Goal: Task Accomplishment & Management: Complete application form

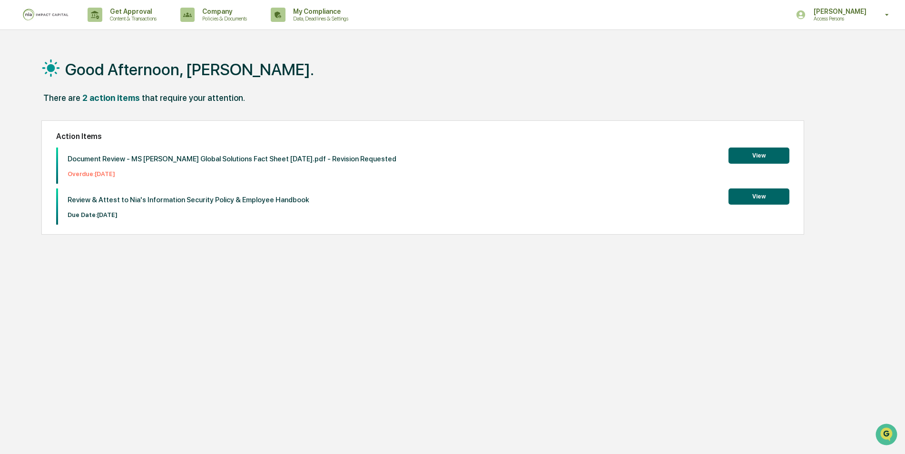
click at [735, 195] on button "View" at bounding box center [758, 196] width 61 height 16
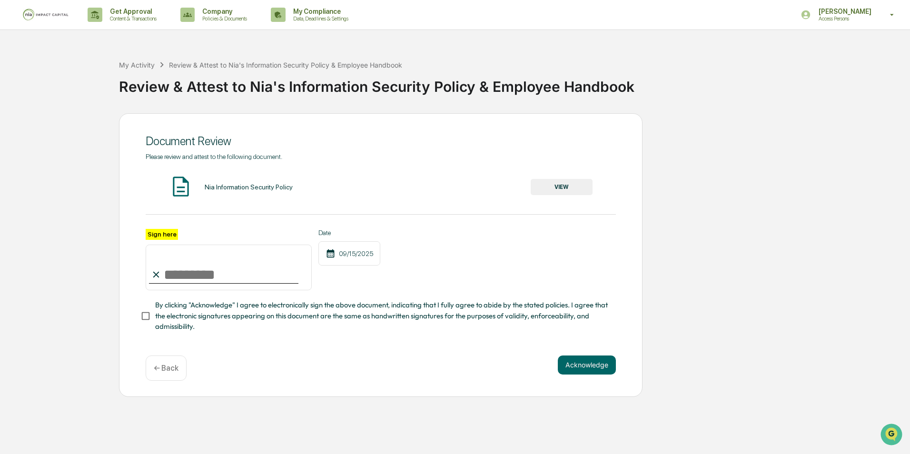
click at [247, 186] on div "Nia Information Security Policy" at bounding box center [249, 187] width 88 height 8
click at [562, 190] on button "VIEW" at bounding box center [561, 187] width 62 height 16
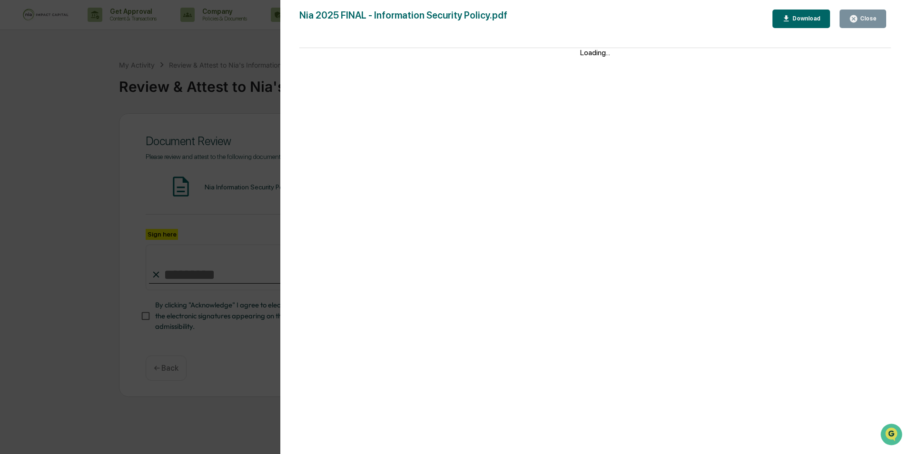
click at [795, 22] on div "Download" at bounding box center [801, 18] width 39 height 9
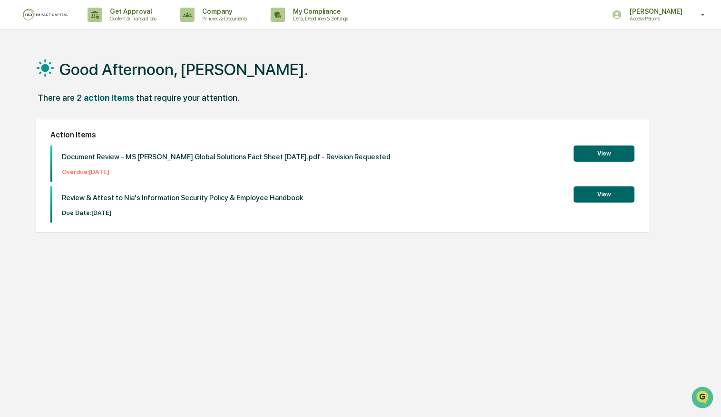
click at [607, 193] on button "View" at bounding box center [604, 194] width 61 height 16
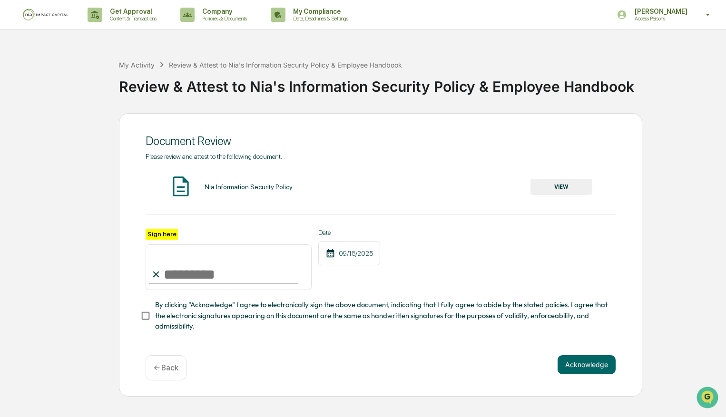
click at [186, 280] on input "Sign here" at bounding box center [229, 268] width 166 height 46
type input "**********"
click at [511, 228] on div "**********" at bounding box center [381, 242] width 470 height 179
click at [447, 315] on span "By clicking "Acknowledge" I agree to electronically sign the above document, in…" at bounding box center [381, 316] width 453 height 32
click at [574, 372] on button "Acknowledge" at bounding box center [587, 364] width 58 height 19
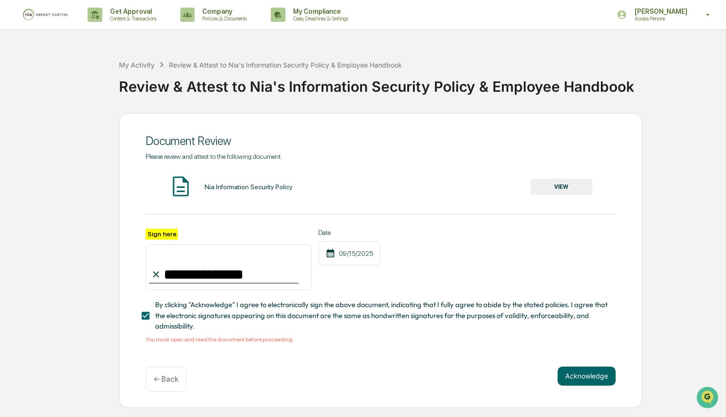
click at [538, 189] on button "VIEW" at bounding box center [561, 187] width 62 height 16
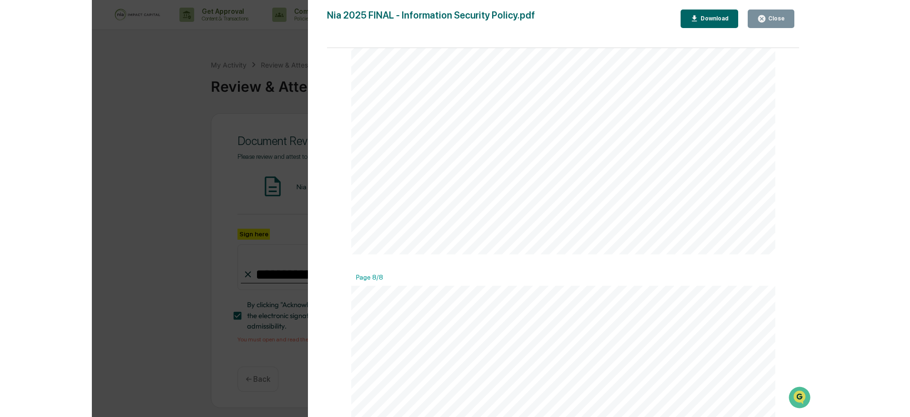
scroll to position [4264, 0]
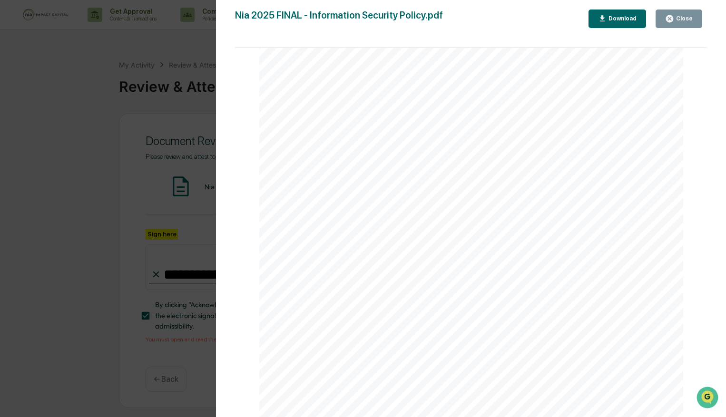
click at [687, 18] on div "Close" at bounding box center [683, 18] width 19 height 7
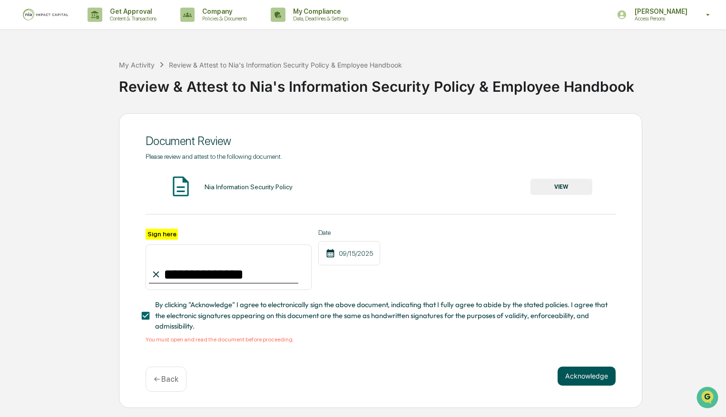
click at [578, 371] on button "Acknowledge" at bounding box center [587, 376] width 58 height 19
